Goal: Task Accomplishment & Management: Manage account settings

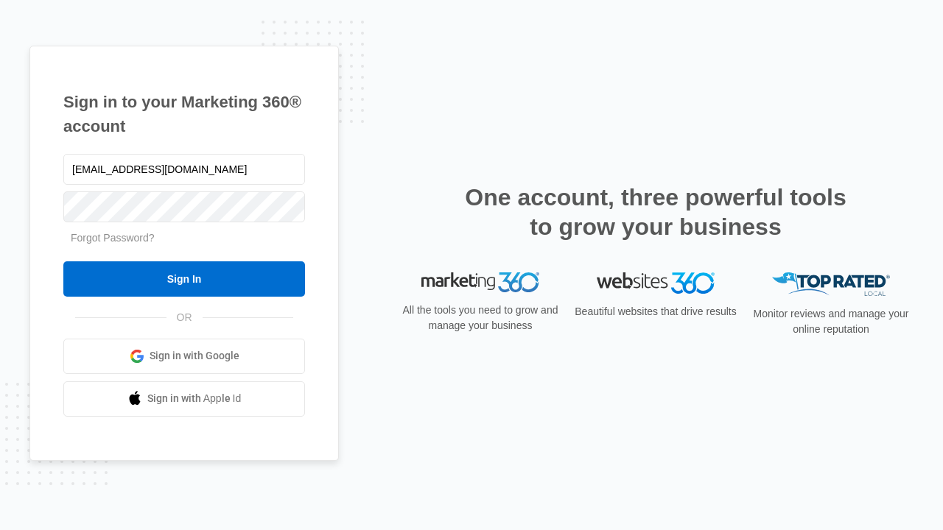
type input "dankie614@gmail.com"
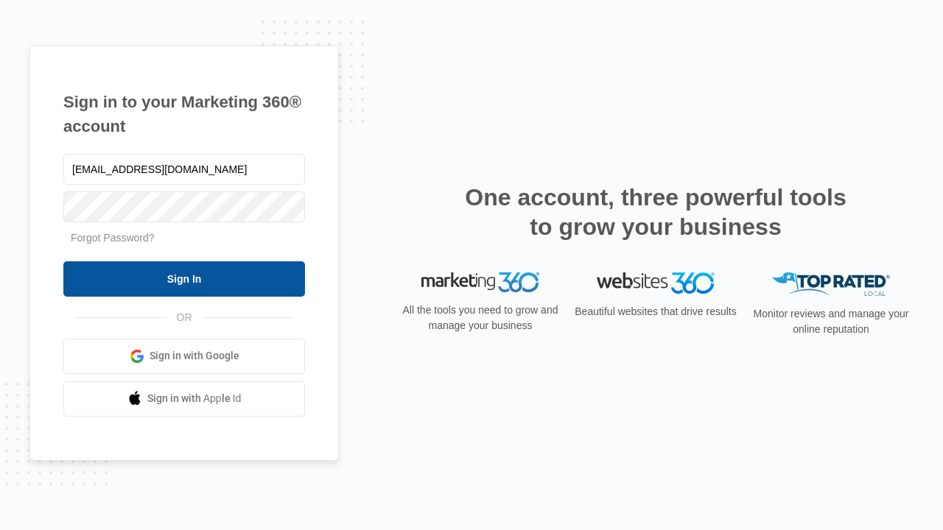
click at [184, 278] on input "Sign In" at bounding box center [184, 279] width 242 height 35
